Goal: Register for event/course

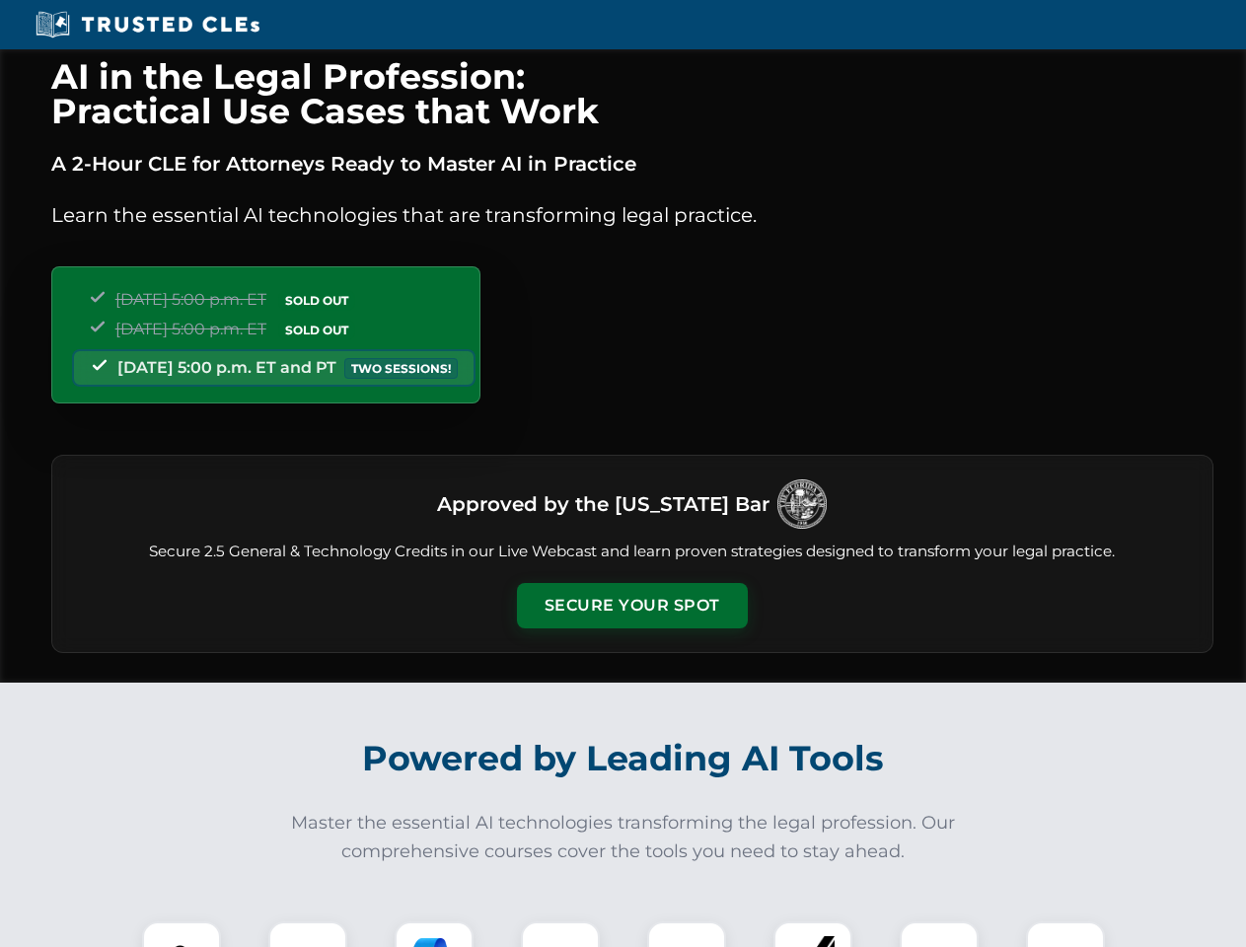
click at [631, 606] on button "Secure Your Spot" at bounding box center [632, 605] width 231 height 45
click at [181, 934] on img at bounding box center [181, 960] width 57 height 57
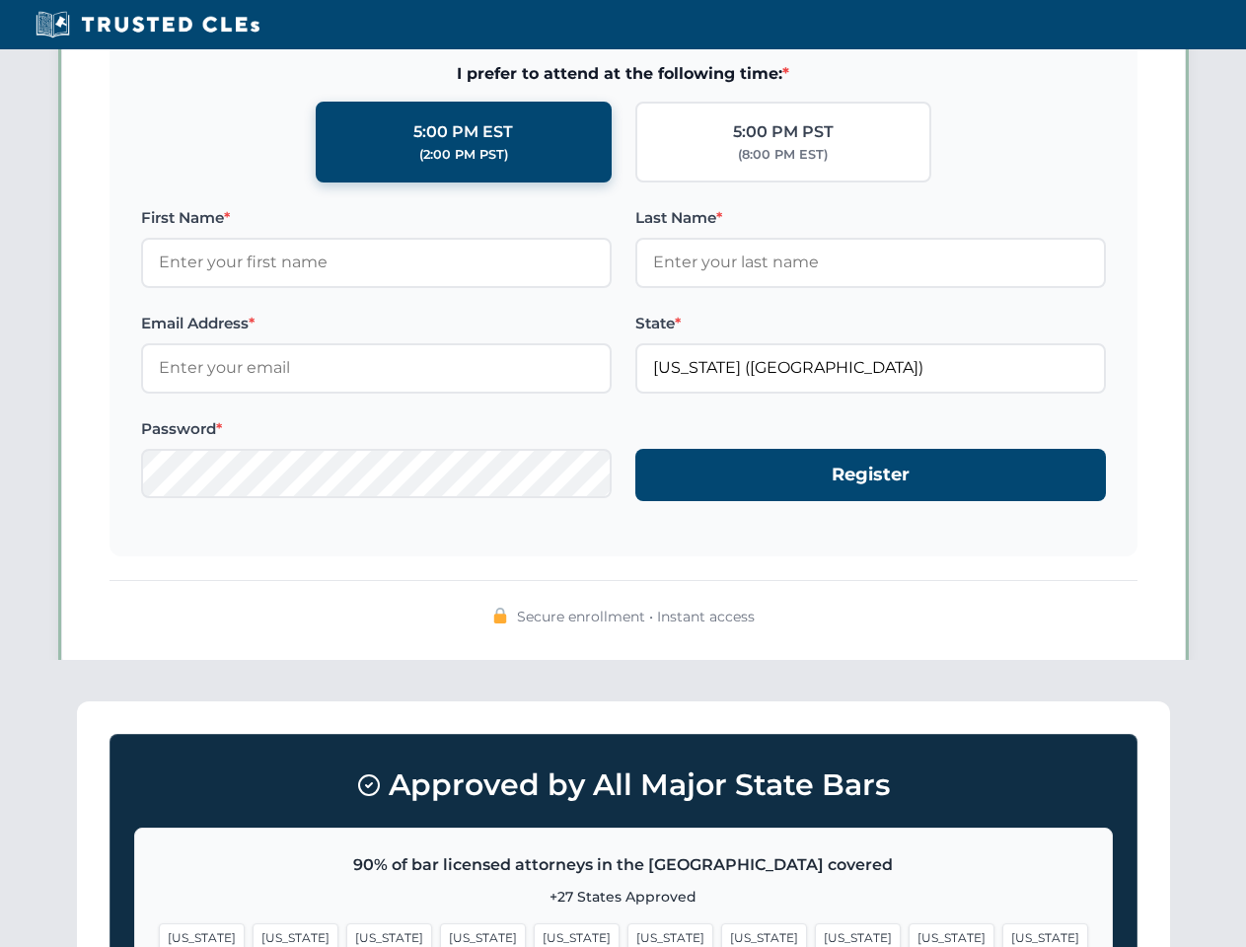
click at [721, 934] on span "[US_STATE]" at bounding box center [764, 937] width 86 height 29
click at [908, 934] on span "[US_STATE]" at bounding box center [951, 937] width 86 height 29
